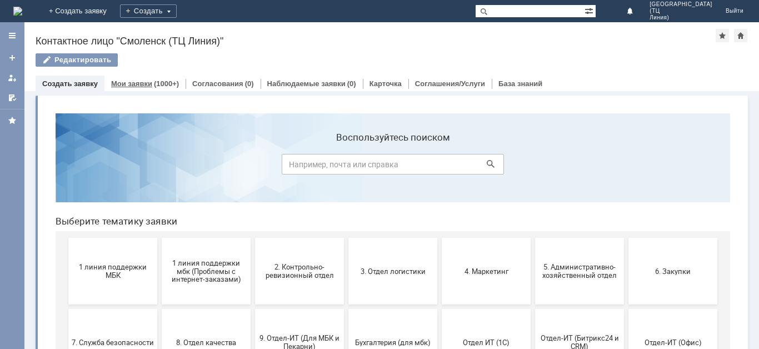
click at [142, 83] on link "Мои заявки" at bounding box center [131, 84] width 41 height 8
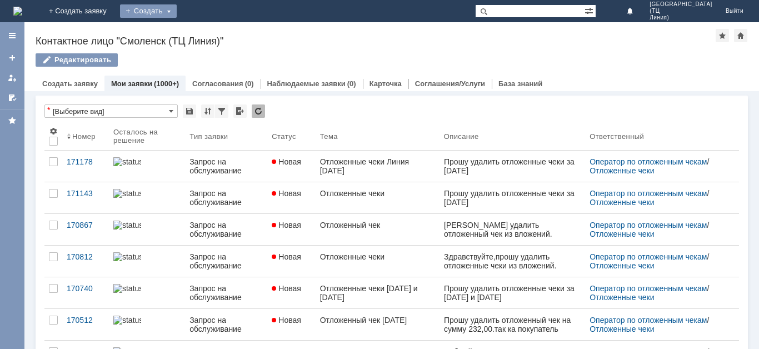
click at [177, 15] on div "Создать" at bounding box center [148, 10] width 57 height 13
click at [207, 29] on link "Заявка" at bounding box center [164, 33] width 85 height 13
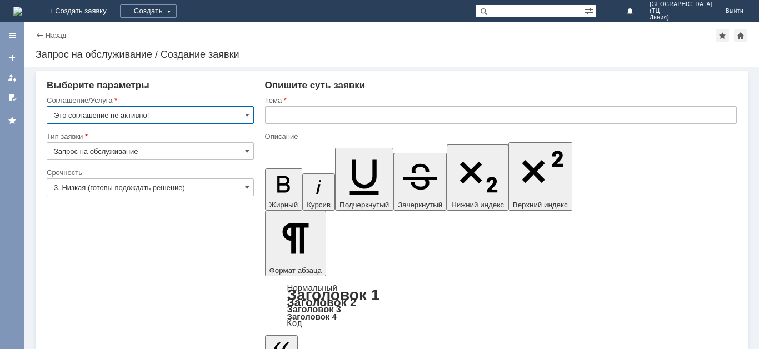
click at [224, 113] on input "Это соглашение не активно!" at bounding box center [150, 115] width 207 height 18
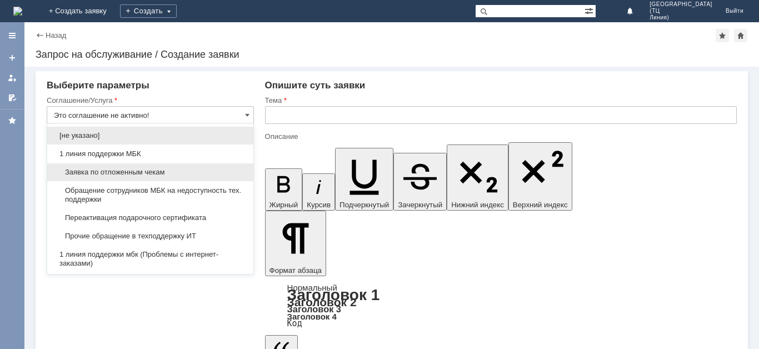
click at [215, 173] on span "Заявка по отложенным чекам" at bounding box center [150, 172] width 193 height 9
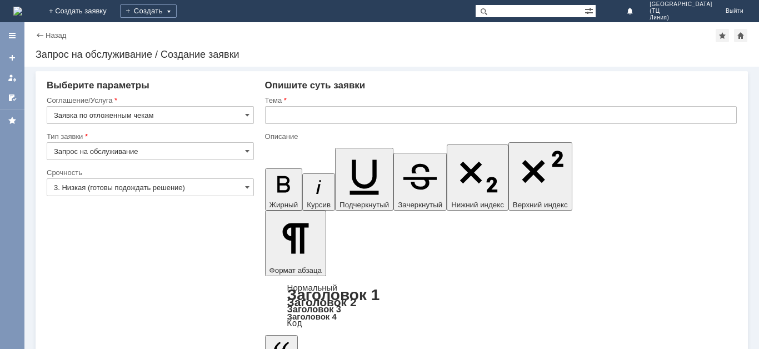
type input "Заявка по отложенным чекам"
click at [196, 190] on input "3. Низкая (готовы подождать решение)" at bounding box center [150, 187] width 207 height 18
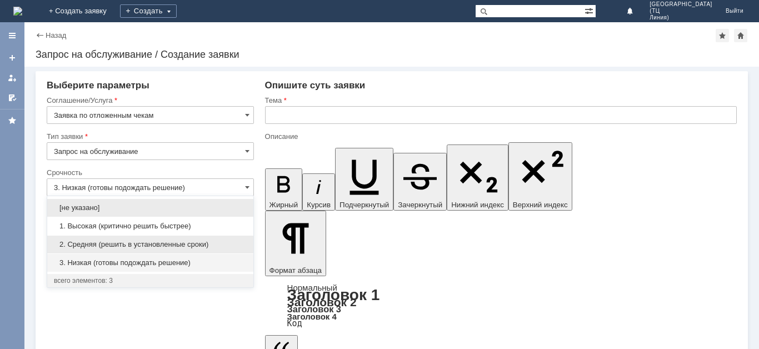
click at [192, 244] on span "2. Средняя (решить в установленные сроки)" at bounding box center [150, 244] width 193 height 9
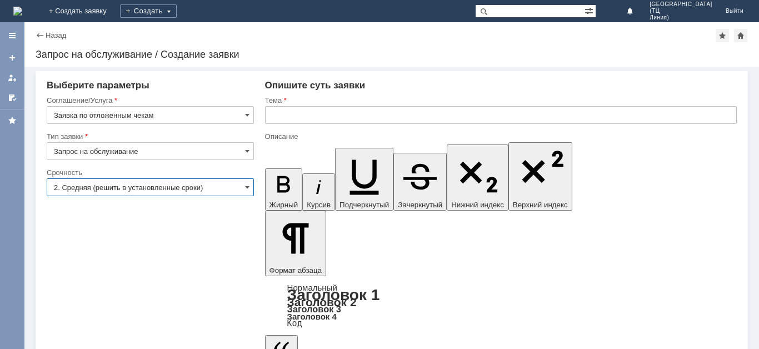
type input "2. Средняя (решить в установленные сроки)"
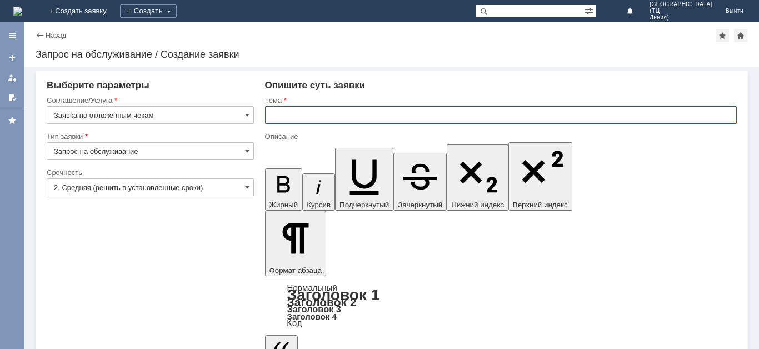
click at [272, 117] on input "text" at bounding box center [501, 115] width 472 height 18
type input "Отложенный чек [DATE]"
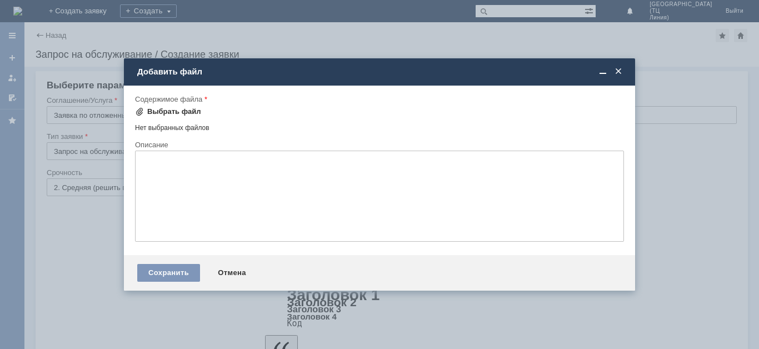
click at [189, 111] on div "Выбрать файл" at bounding box center [174, 111] width 54 height 9
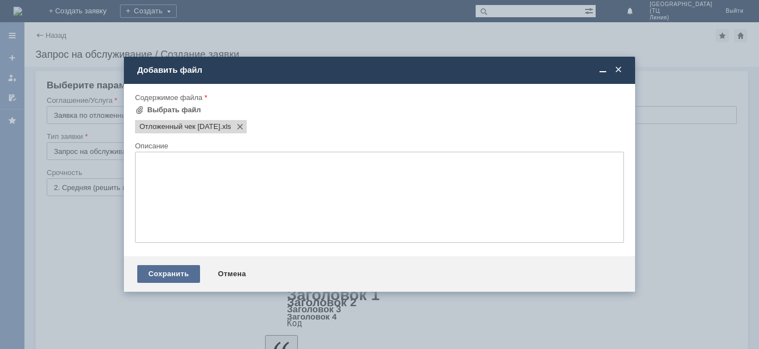
click at [173, 277] on div "Сохранить" at bounding box center [168, 274] width 63 height 18
